Goal: Information Seeking & Learning: Understand process/instructions

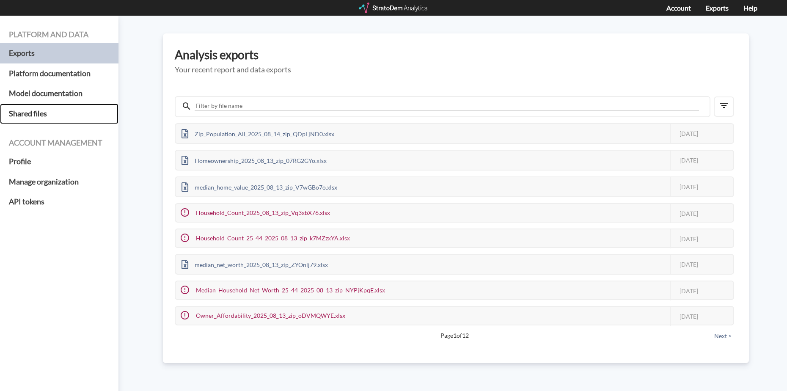
click at [32, 112] on h5 "Shared files" at bounding box center [59, 114] width 118 height 20
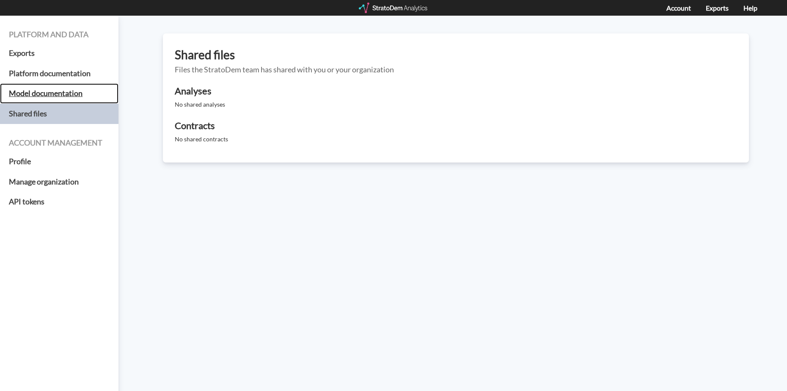
click at [43, 93] on h5 "Model documentation" at bounding box center [59, 93] width 118 height 20
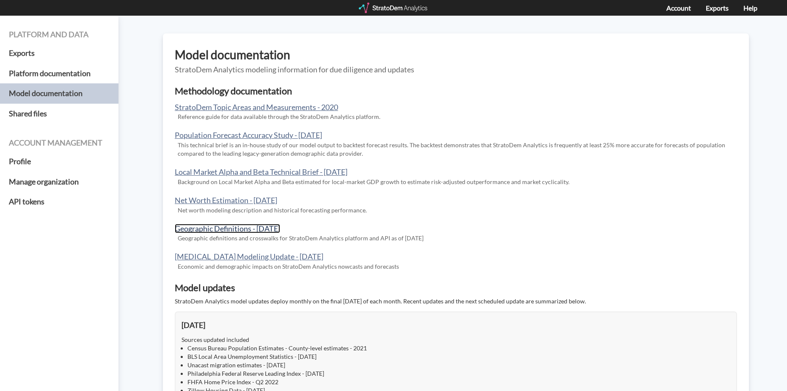
click at [256, 225] on link "Geographic Definitions - [DATE]" at bounding box center [227, 228] width 105 height 9
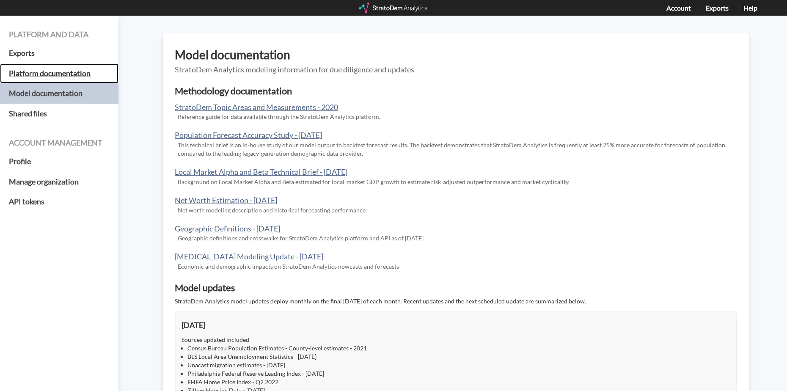
click at [38, 72] on h5 "Platform documentation" at bounding box center [59, 73] width 118 height 20
click at [71, 71] on h5 "Platform documentation" at bounding box center [59, 73] width 118 height 20
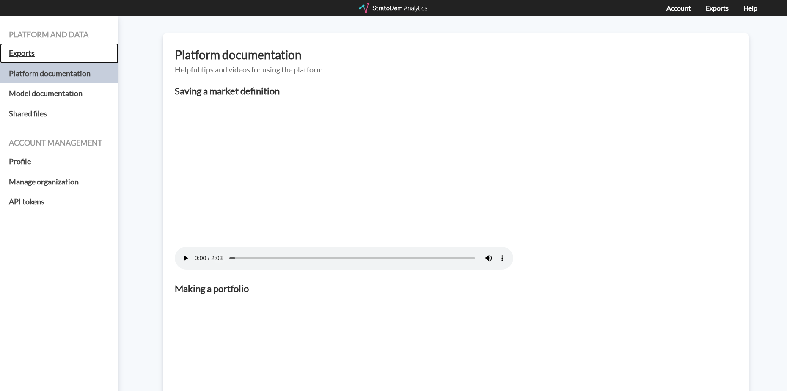
click at [28, 52] on h5 "Exports" at bounding box center [59, 53] width 118 height 20
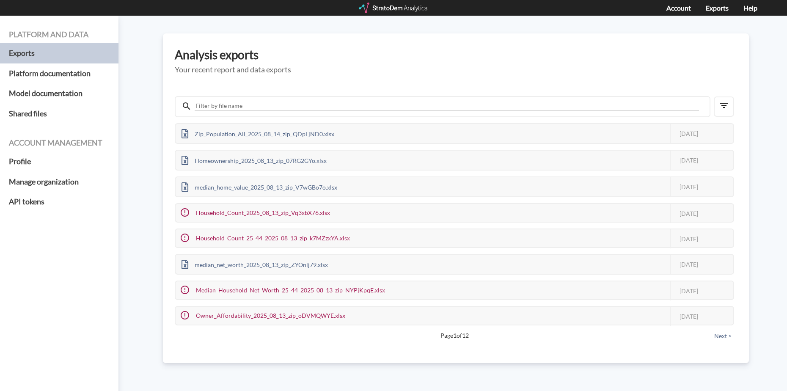
click at [400, 7] on div at bounding box center [394, 8] width 70 height 11
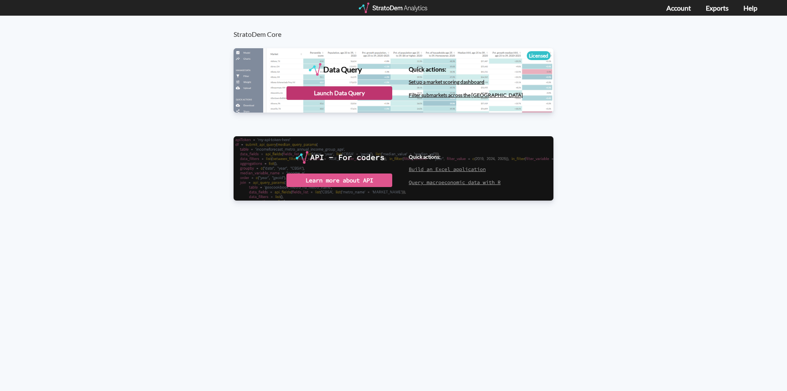
click at [311, 92] on div "Launch Data Query" at bounding box center [339, 93] width 106 height 14
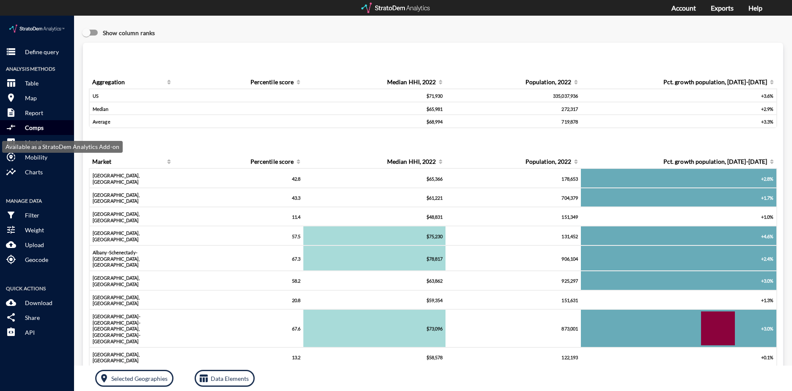
click p "Comps"
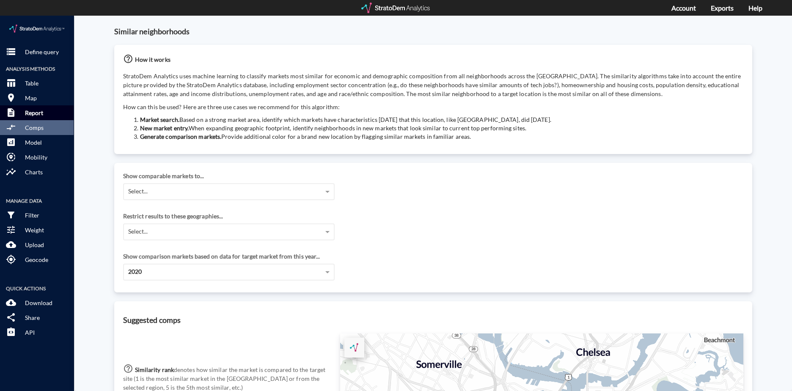
click p "Report"
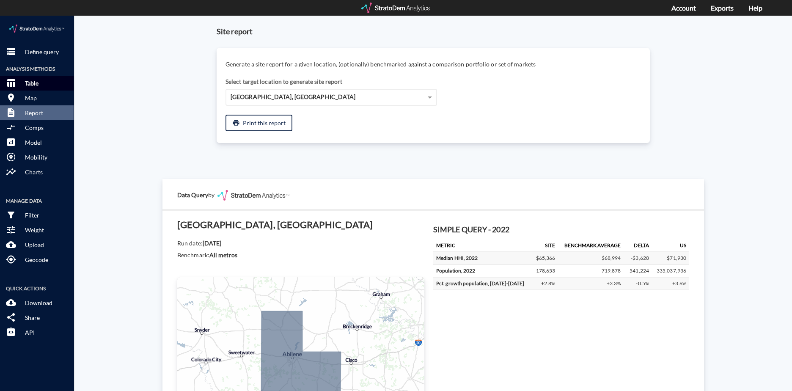
click p "Table"
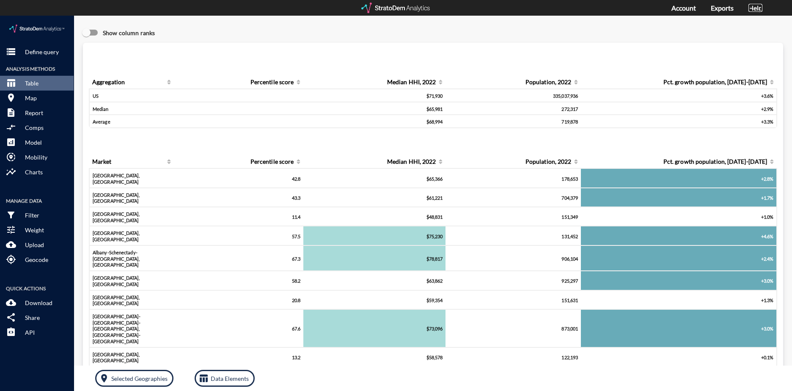
click at [754, 9] on link "Help" at bounding box center [755, 8] width 14 height 8
click at [683, 8] on link "Account" at bounding box center [683, 8] width 25 height 8
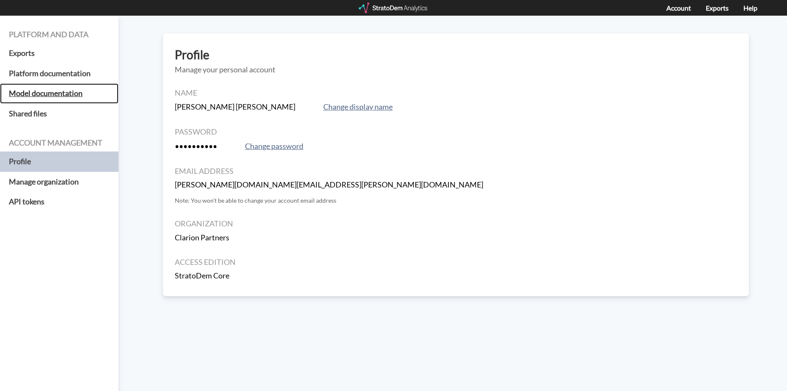
click at [61, 93] on h5 "Model documentation" at bounding box center [59, 93] width 118 height 20
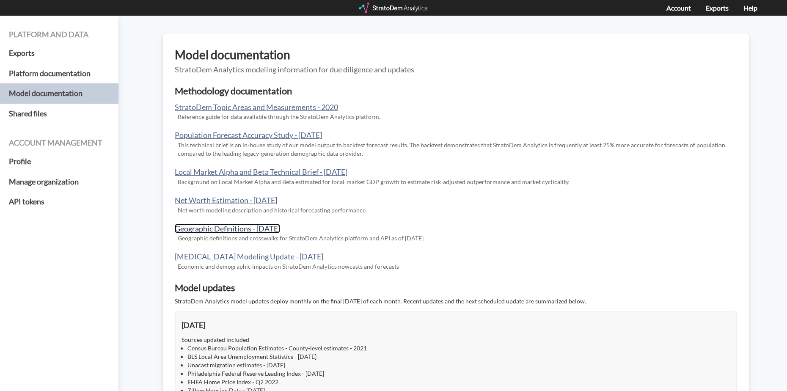
click at [259, 229] on link "Geographic Definitions - March 2020" at bounding box center [227, 228] width 105 height 9
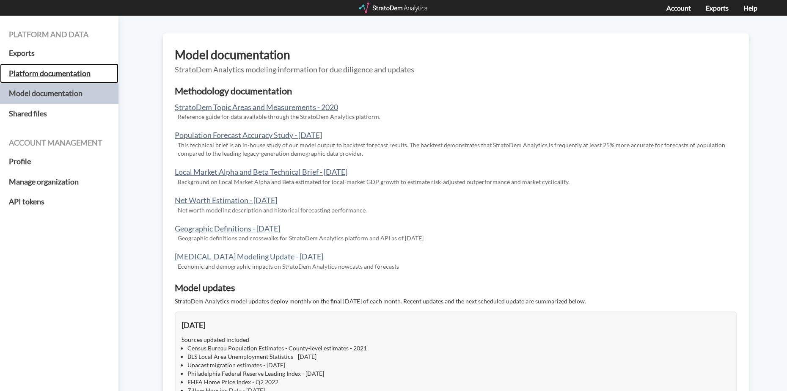
click at [50, 71] on h5 "Platform documentation" at bounding box center [59, 73] width 118 height 20
